Goal: Task Accomplishment & Management: Complete application form

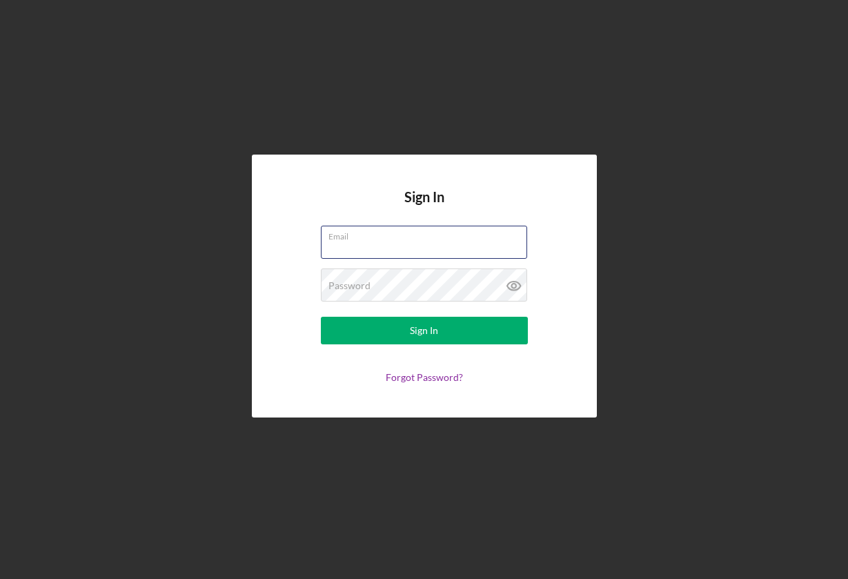
type input "hairbyfaunce@outlook.com"
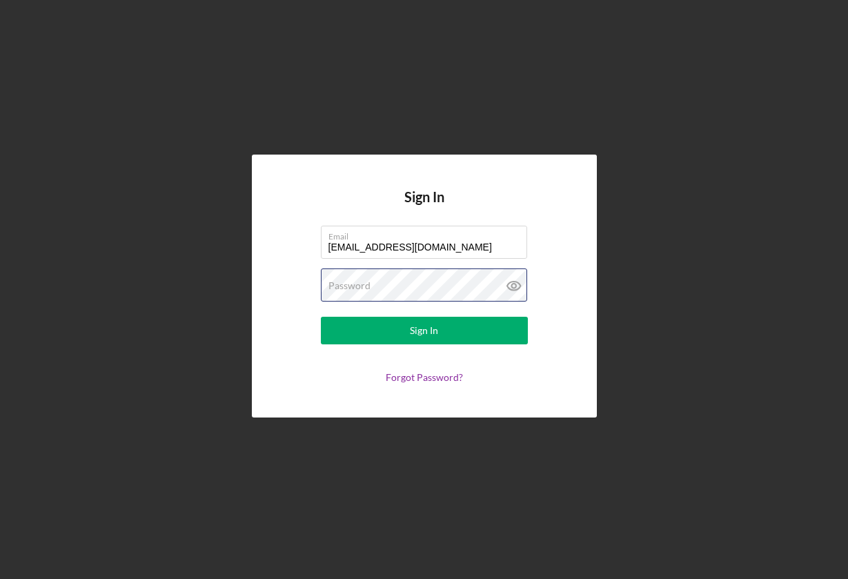
click at [423, 330] on button "Sign In" at bounding box center [424, 331] width 207 height 28
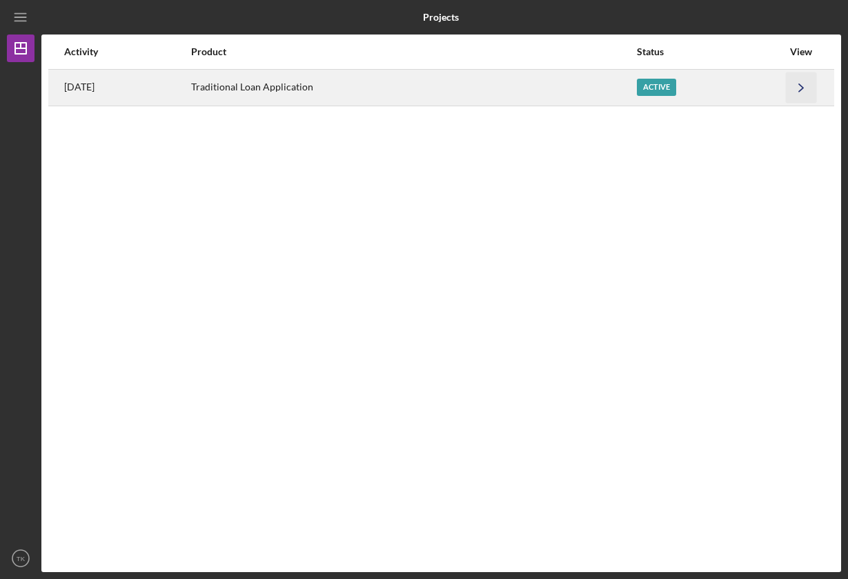
click at [797, 83] on icon "Icon/Navigate" at bounding box center [801, 87] width 31 height 31
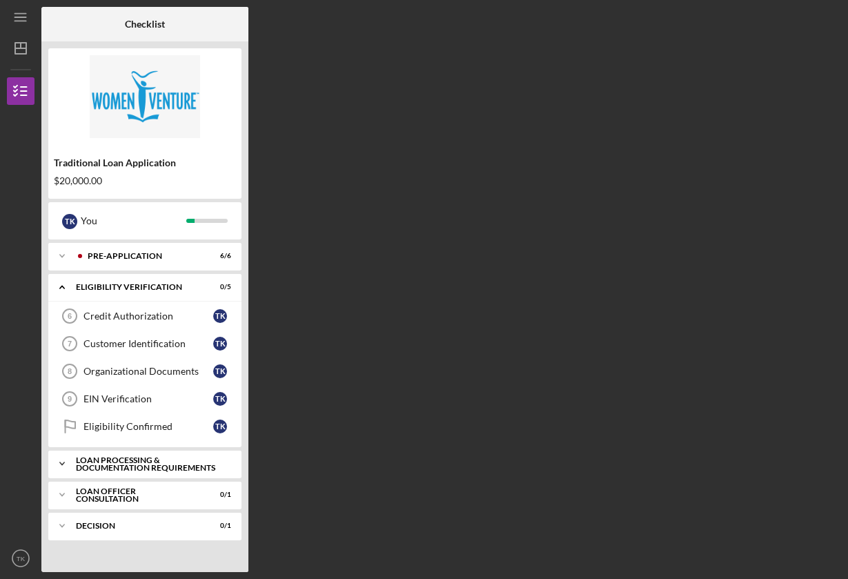
click at [65, 459] on icon "Icon/Expander" at bounding box center [62, 464] width 28 height 28
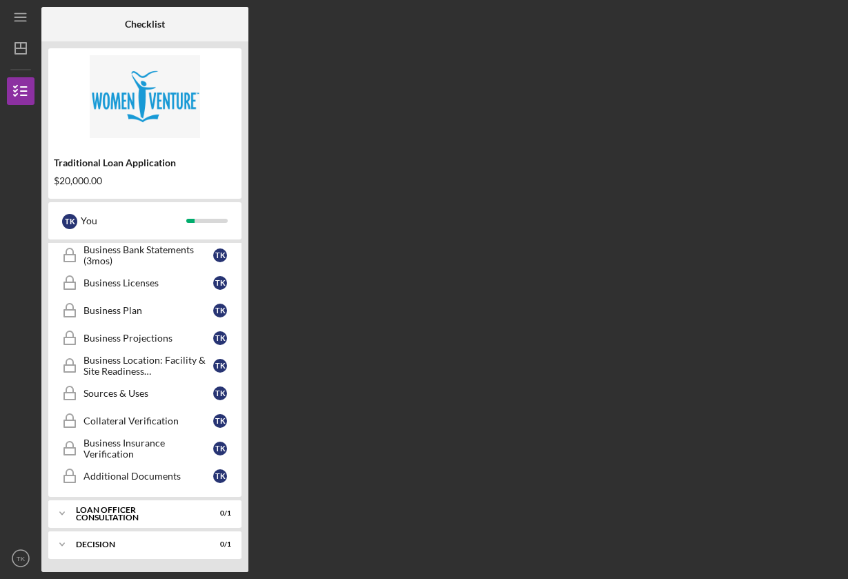
scroll to position [431, 0]
click at [128, 282] on div "Business Licenses" at bounding box center [148, 282] width 130 height 11
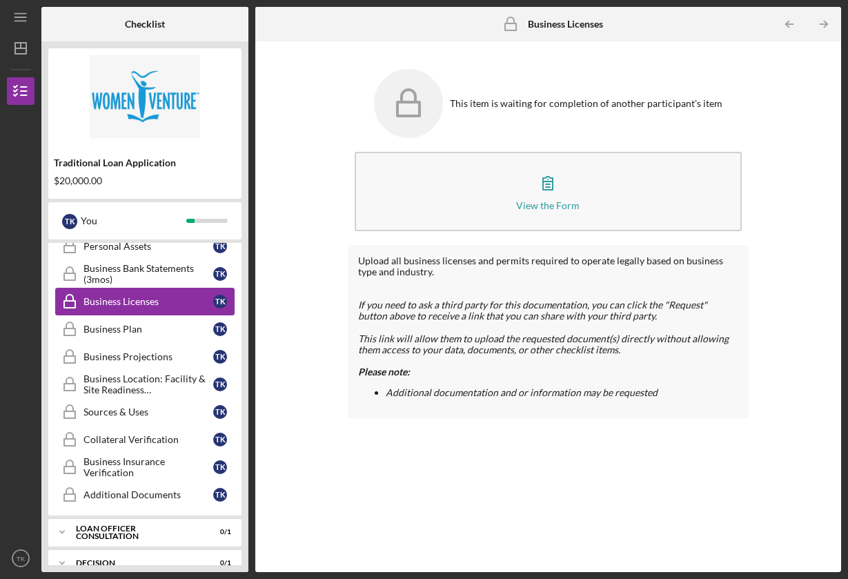
scroll to position [409, 0]
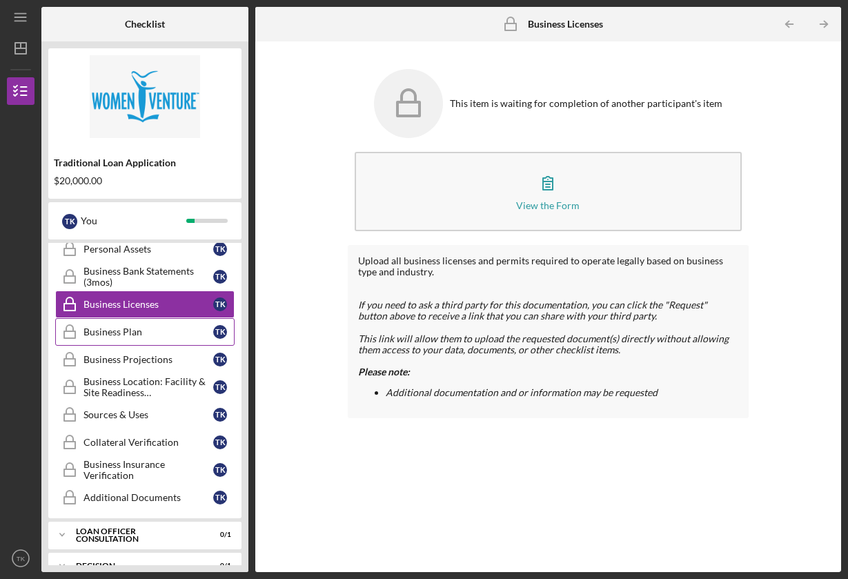
click at [121, 332] on div "Business Plan" at bounding box center [148, 331] width 130 height 11
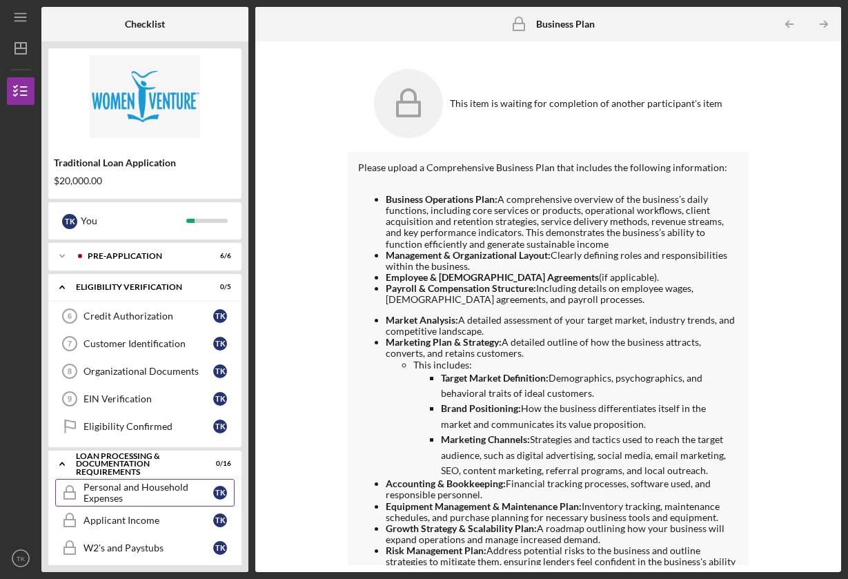
click at [138, 481] on div "Personal and Household Expenses" at bounding box center [148, 492] width 130 height 22
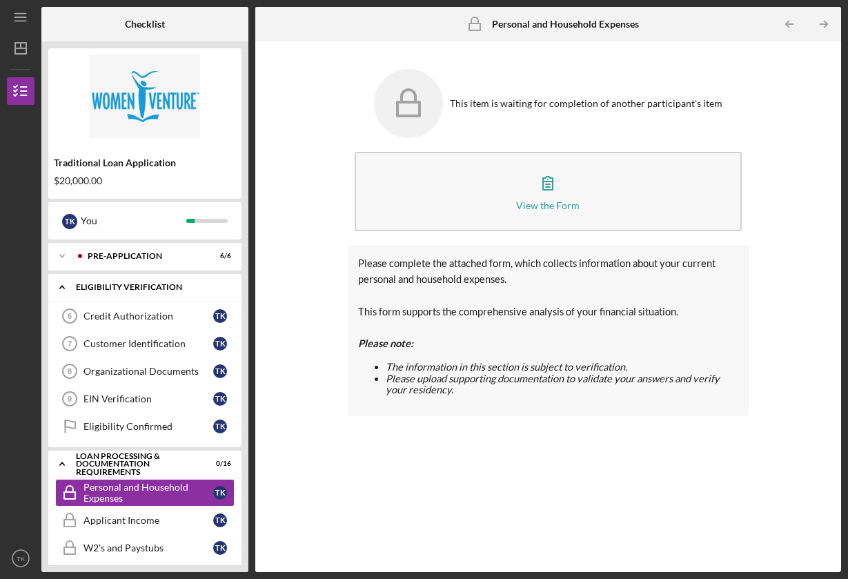
click at [66, 286] on icon "Icon/Expander" at bounding box center [62, 287] width 28 height 28
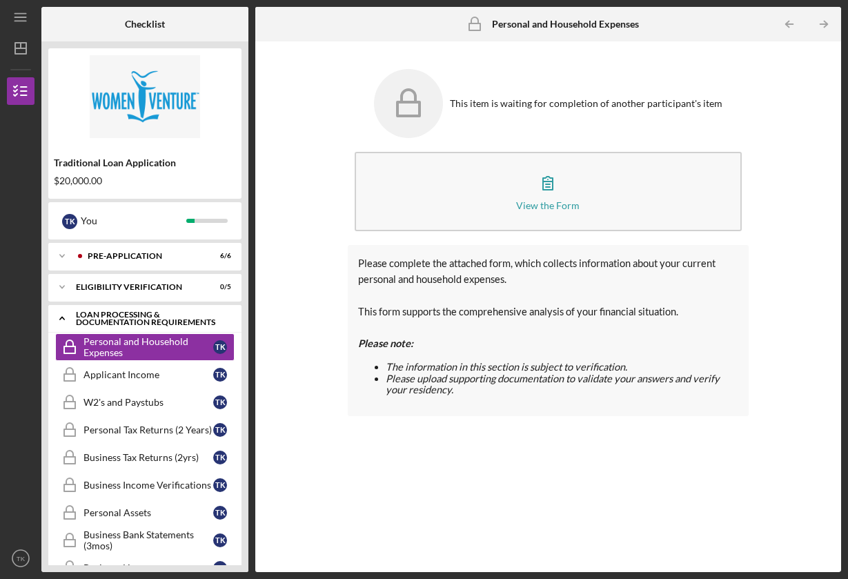
click at [69, 312] on icon "Icon/Expander" at bounding box center [62, 318] width 28 height 28
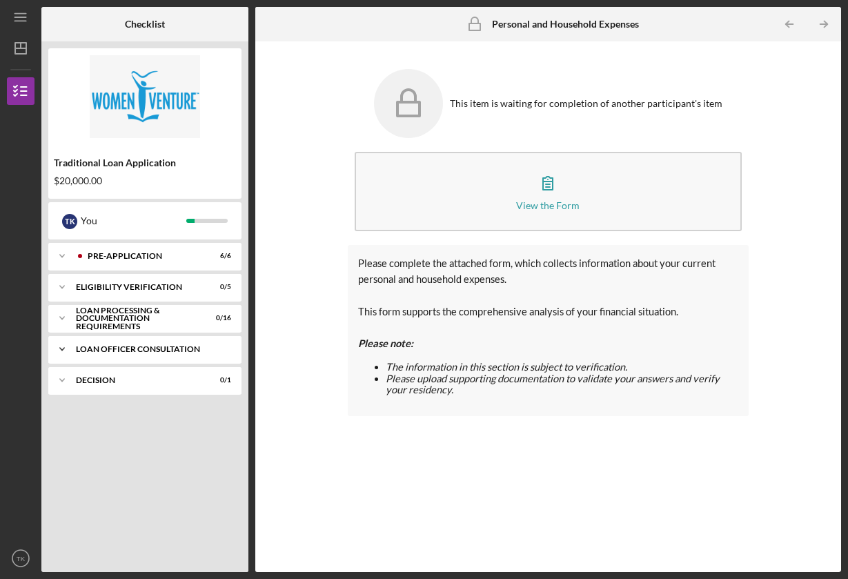
click at [67, 346] on icon "Icon/Expander" at bounding box center [62, 349] width 28 height 28
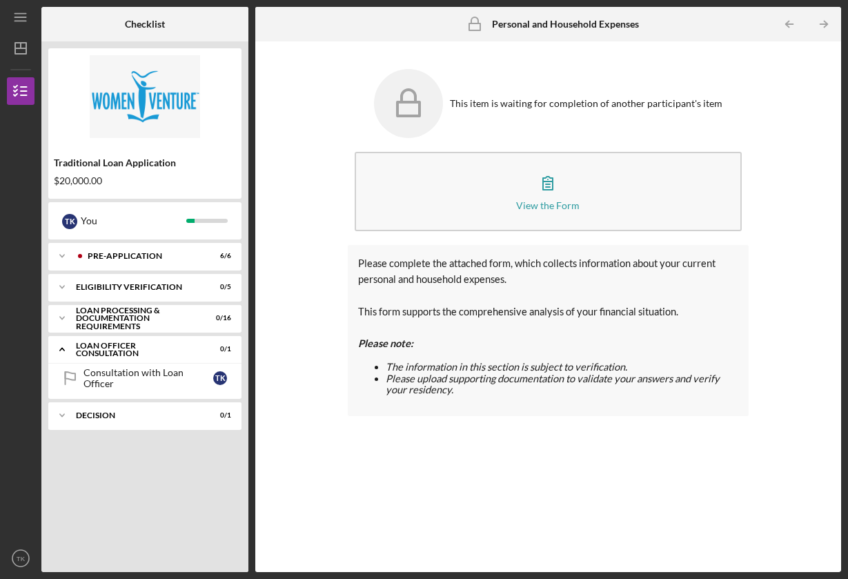
click at [156, 399] on div "Icon/Expander Pre-Application 6 / 6 Icon/Expander Eligibility Verification 0 / …" at bounding box center [144, 404] width 193 height 322
click at [156, 386] on link "Consultation with Loan Officer Consultation with Loan Officer T K" at bounding box center [144, 378] width 179 height 28
